Goal: Navigation & Orientation: Find specific page/section

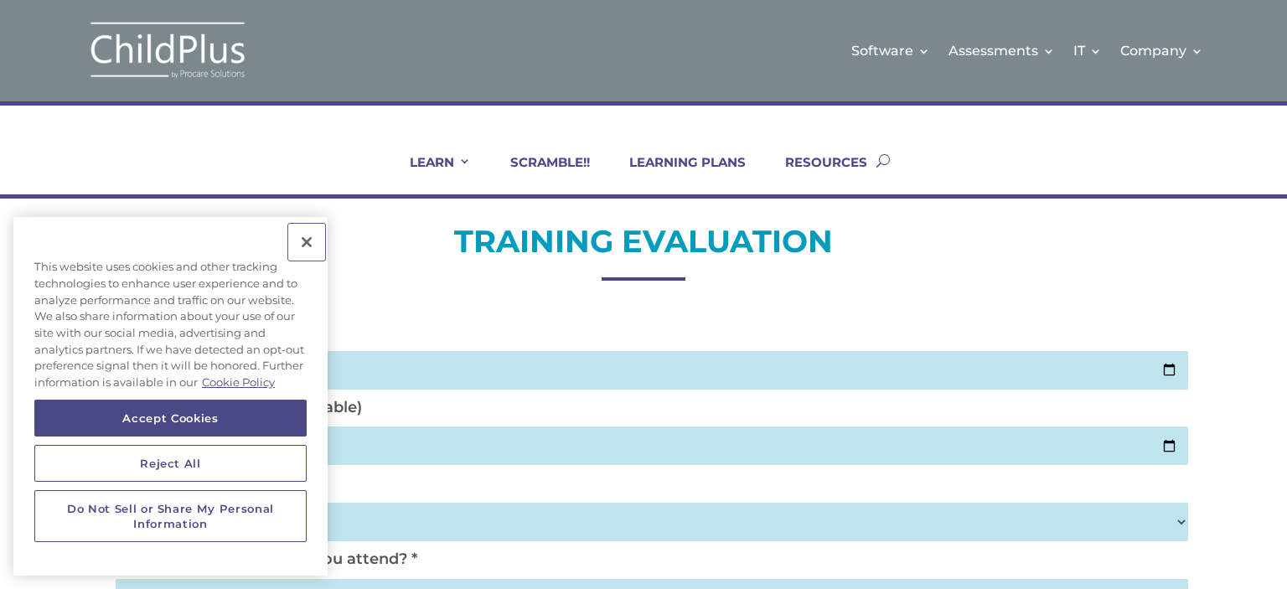
click at [305, 244] on button "Close" at bounding box center [306, 242] width 37 height 37
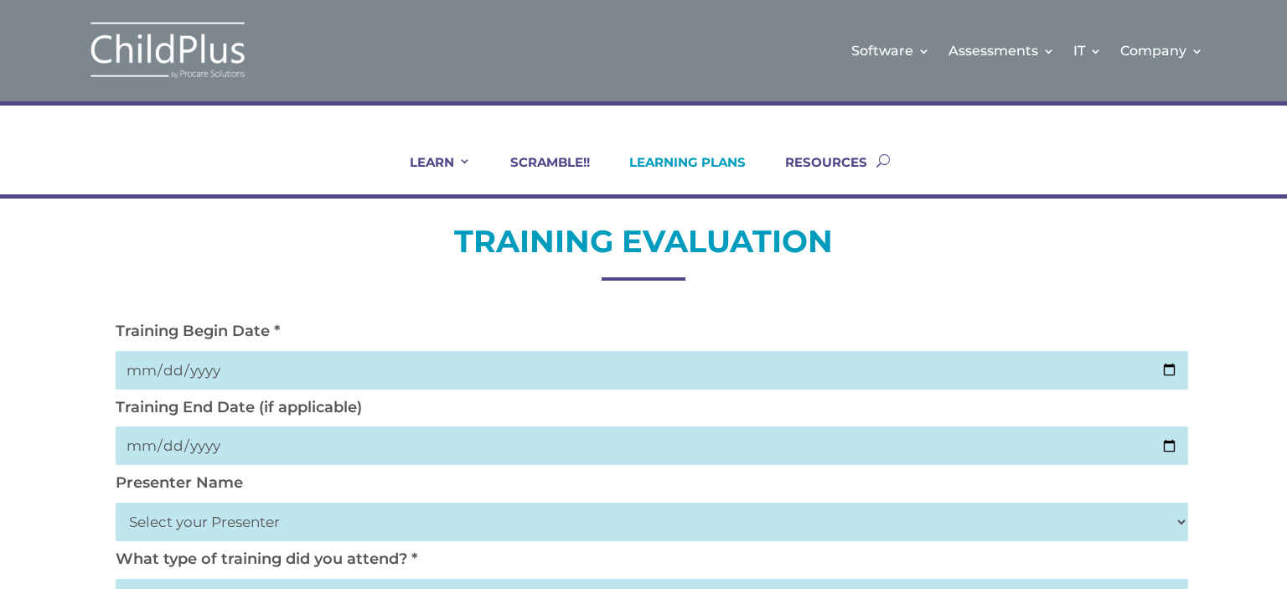
click at [692, 159] on link "LEARNING PLANS" at bounding box center [676, 174] width 137 height 40
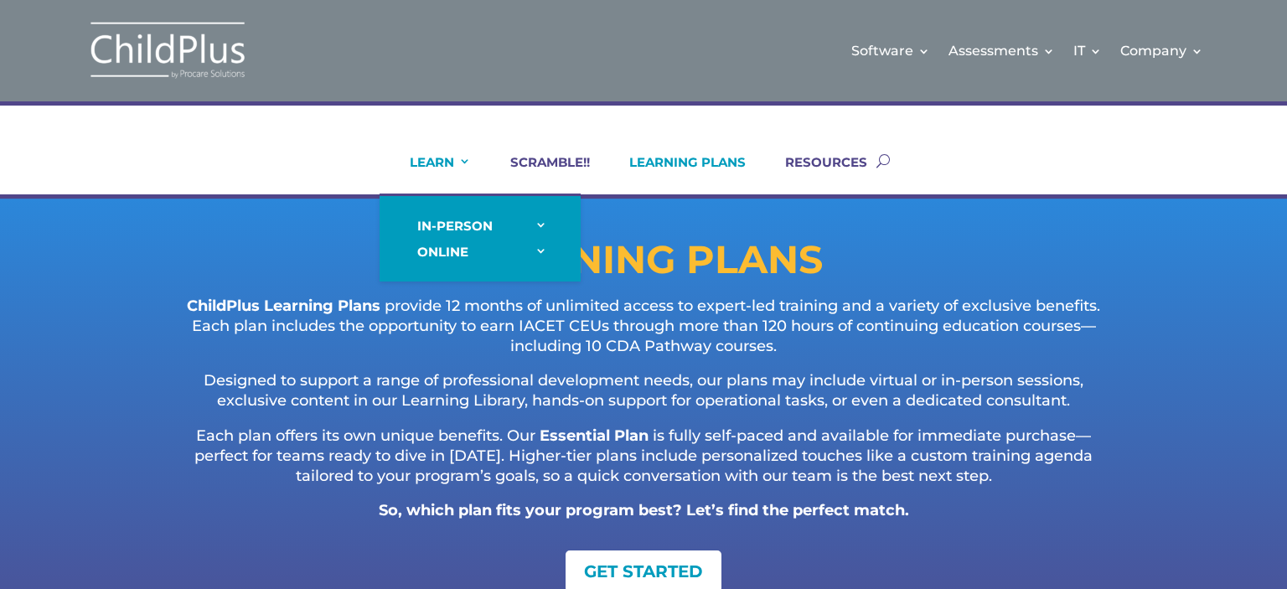
click at [441, 155] on link "LEARN" at bounding box center [430, 174] width 82 height 40
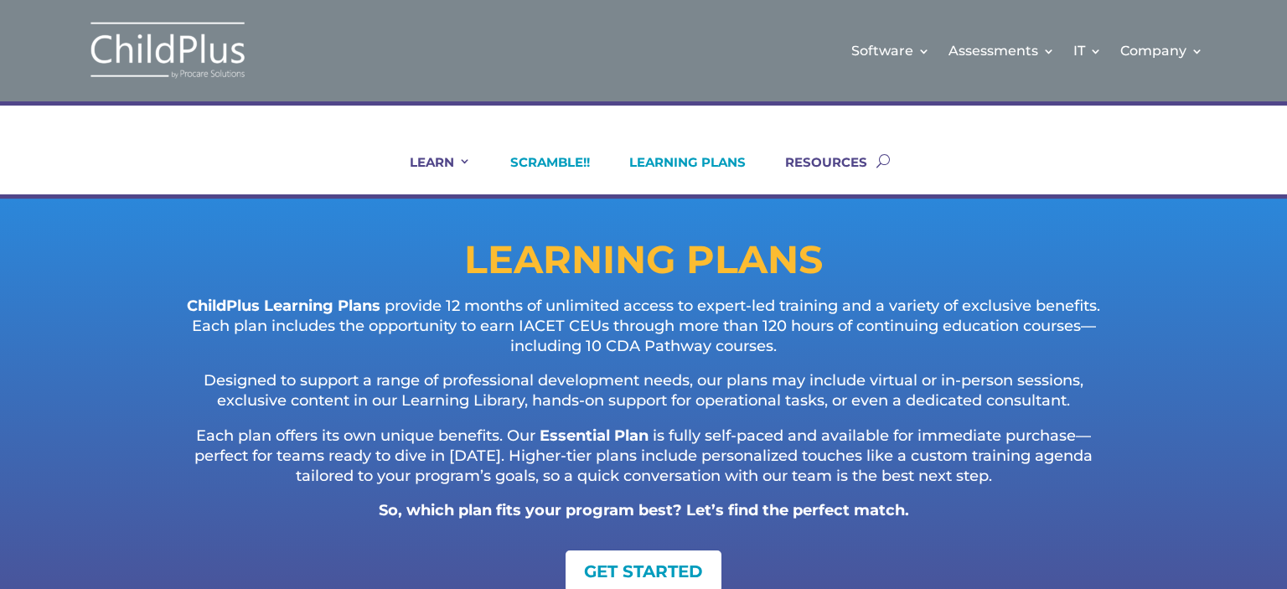
click at [557, 163] on link "SCRAMBLE!!" at bounding box center [539, 174] width 101 height 40
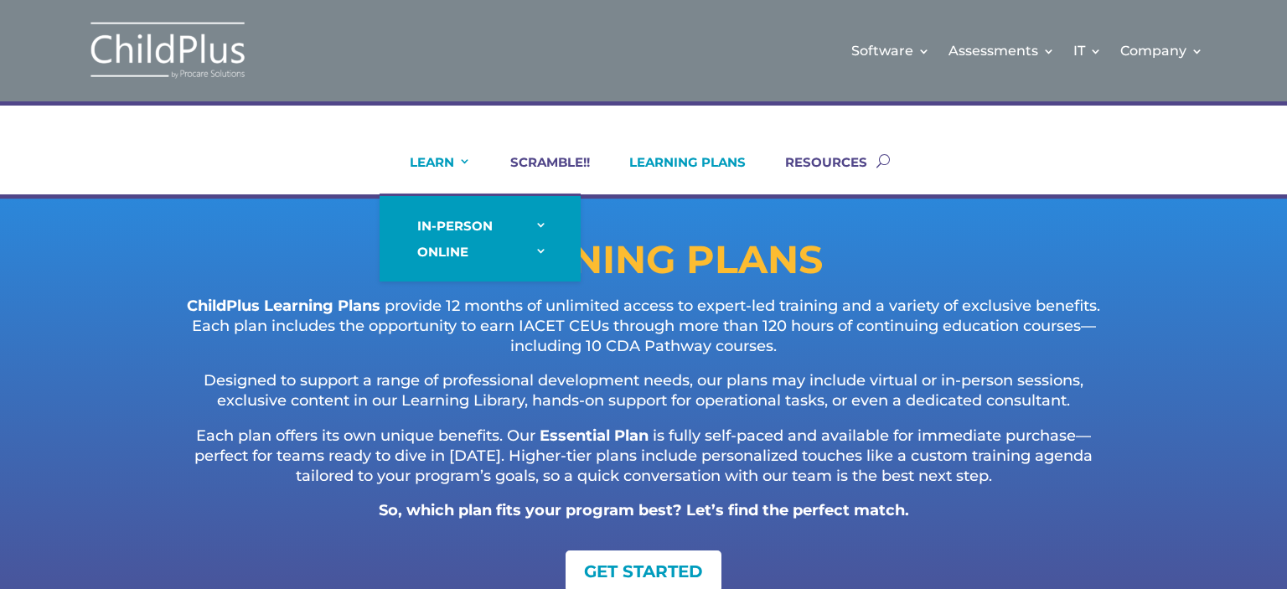
click at [432, 160] on link "LEARN" at bounding box center [430, 174] width 82 height 40
